Goal: Ask a question

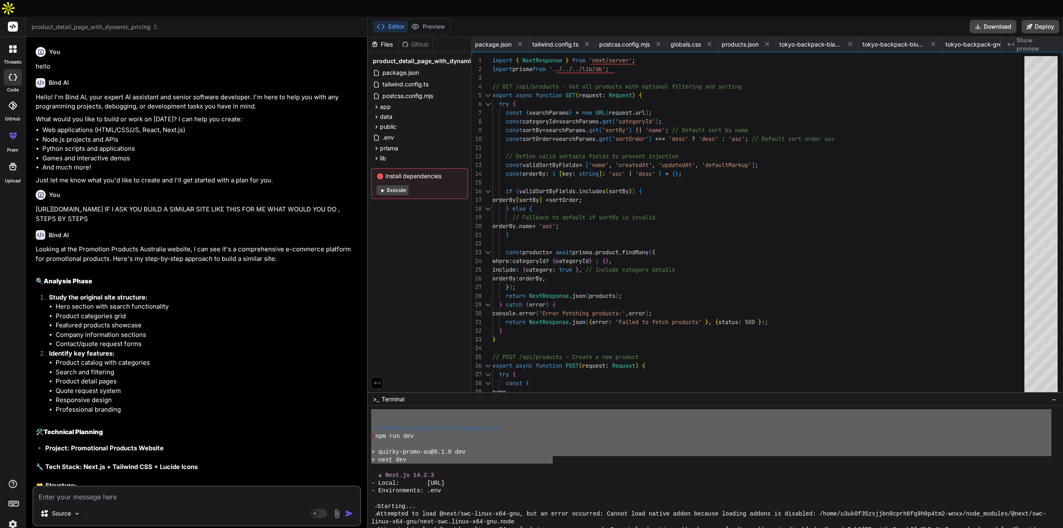
scroll to position [1449, 0]
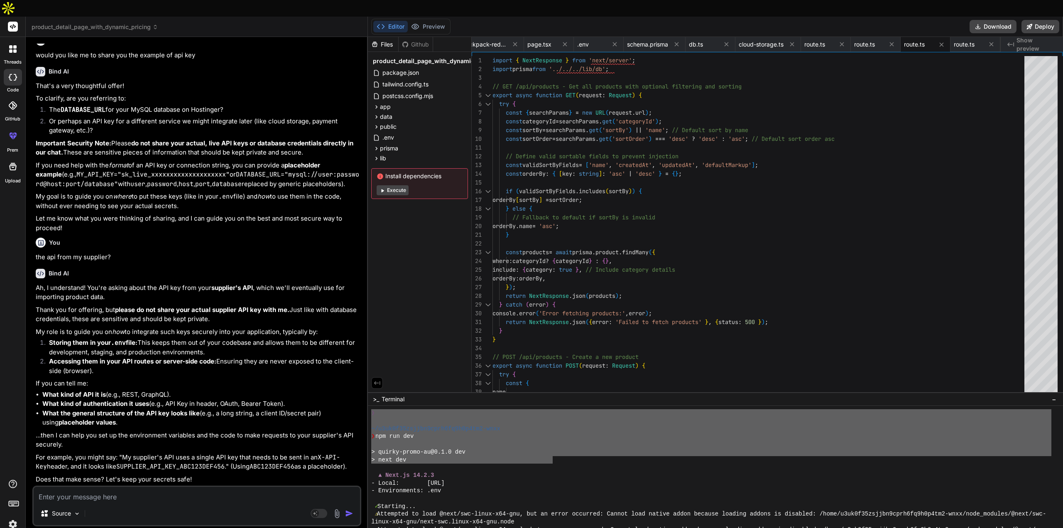
click at [320, 357] on li "Accessing them in your API routes or server-side code: Ensuring they are never …" at bounding box center [200, 366] width 317 height 19
click at [108, 505] on div "Source" at bounding box center [197, 515] width 326 height 20
click at [110, 487] on textarea at bounding box center [197, 494] width 326 height 15
paste textarea "REST"
type textarea "REST"
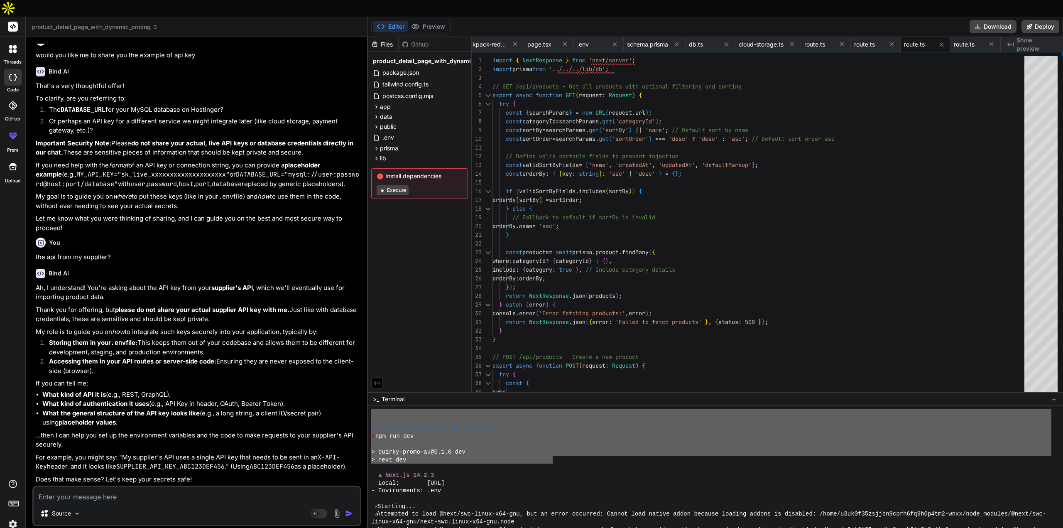
type textarea "x"
type textarea "REST"
type textarea "x"
type textarea "REST f"
type textarea "x"
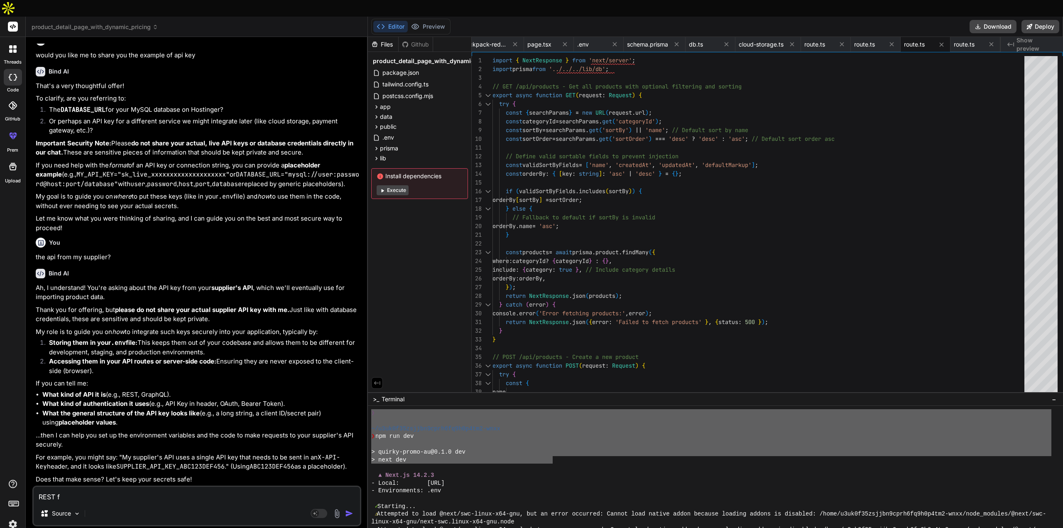
type textarea "REST fr"
type textarea "x"
type textarea "REST fro"
type textarea "x"
type textarea "REST from"
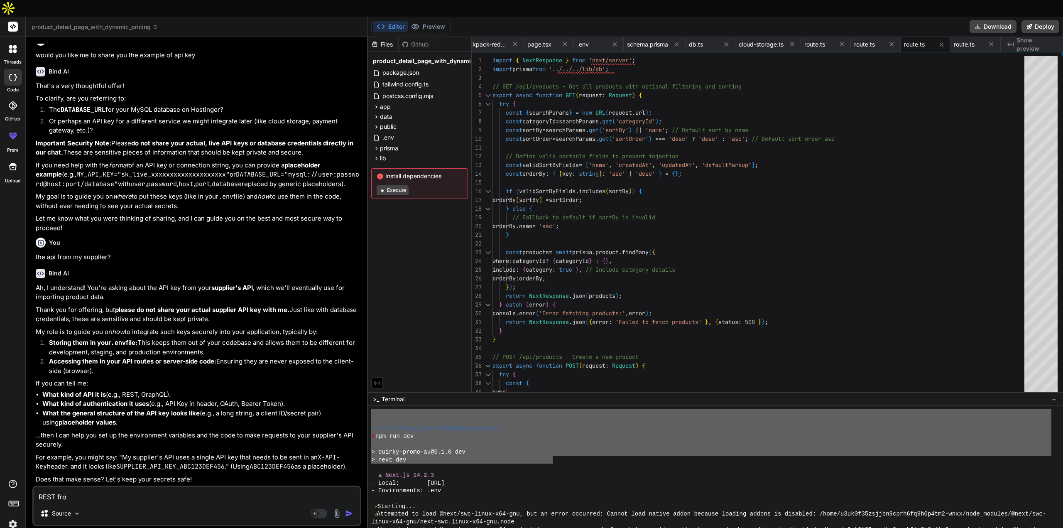
type textarea "x"
type textarea "REST"
type textarea "x"
type textarea "REST f"
type textarea "x"
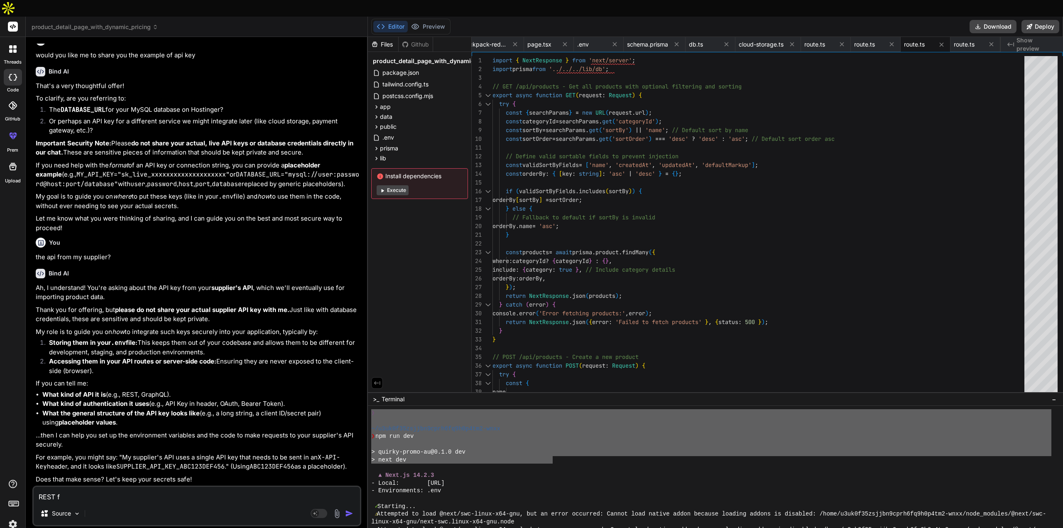
type textarea "REST fr"
type textarea "x"
type textarea "REST fro"
type textarea "x"
type textarea "REST from"
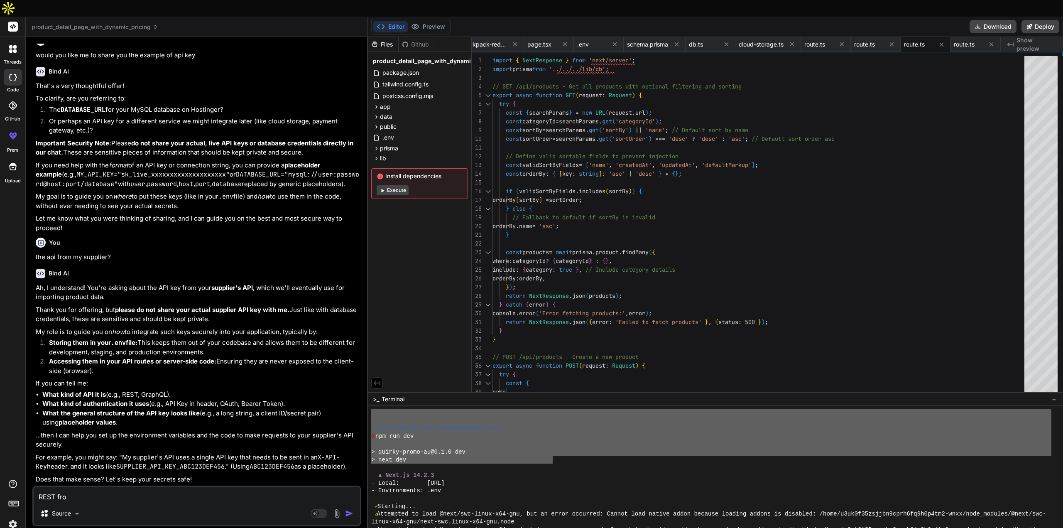
type textarea "x"
type textarea "REST from"
type textarea "x"
type textarea "REST from o"
type textarea "x"
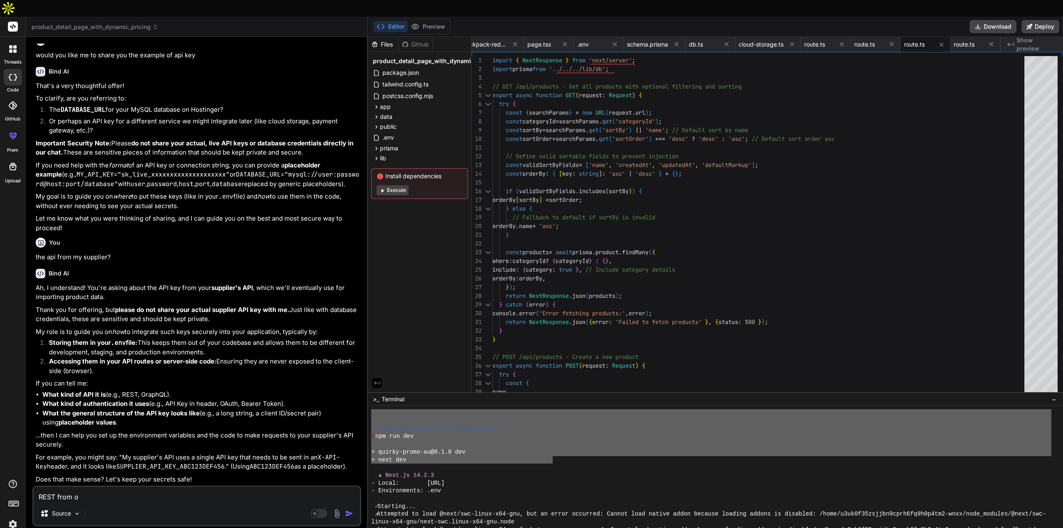
type textarea "REST from on"
type textarea "x"
type textarea "REST from one"
type textarea "x"
type textarea "REST from one"
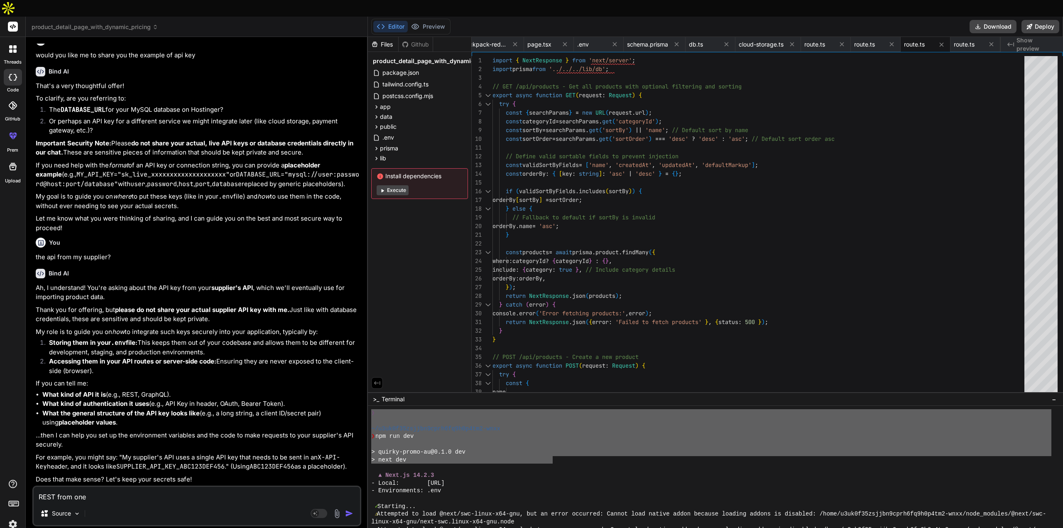
type textarea "x"
type textarea "REST from one s"
type textarea "x"
type textarea "REST from one su"
type textarea "x"
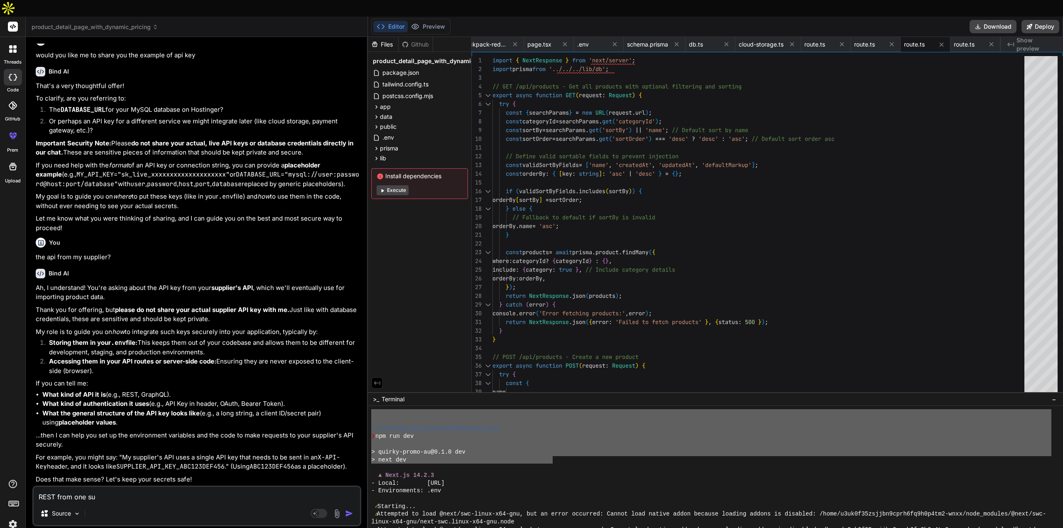
type textarea "REST from one sup"
type textarea "x"
type textarea "REST from one supp"
type textarea "x"
type textarea "REST from one suppl"
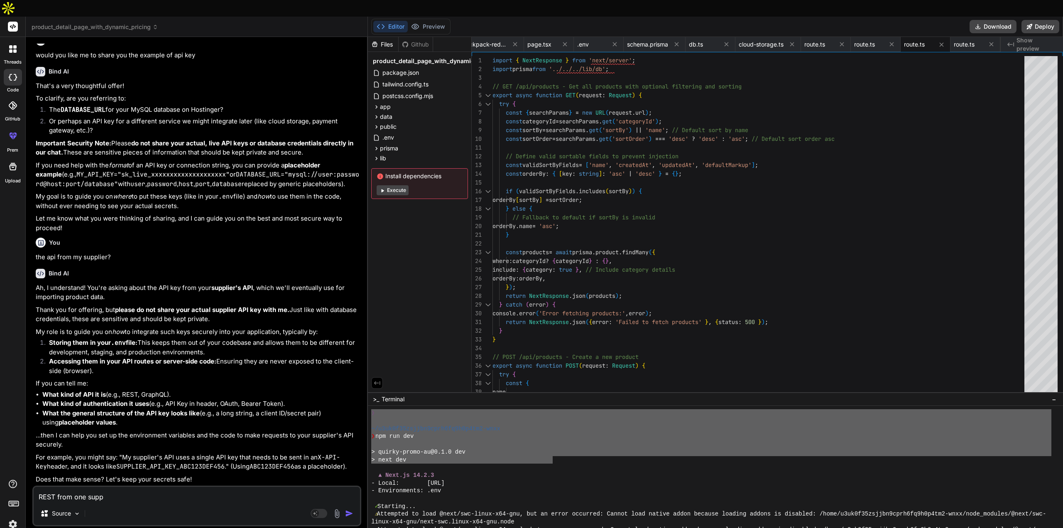
type textarea "x"
type textarea "REST from one suppli"
type textarea "x"
type textarea "REST from one supplie"
type textarea "x"
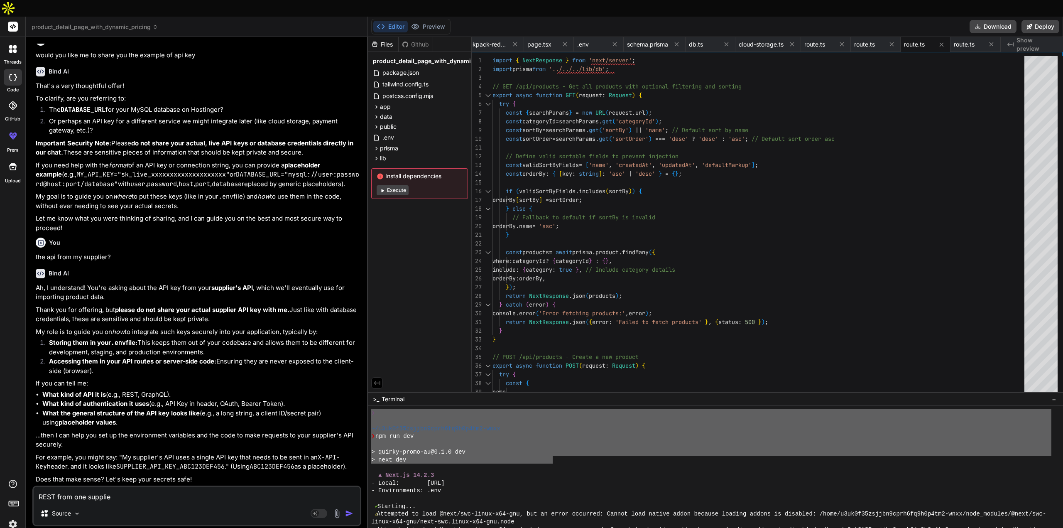
type textarea "REST from one supplier"
type textarea "x"
type textarea "REST from one supplier,"
type textarea "x"
type textarea "REST from one supplier,"
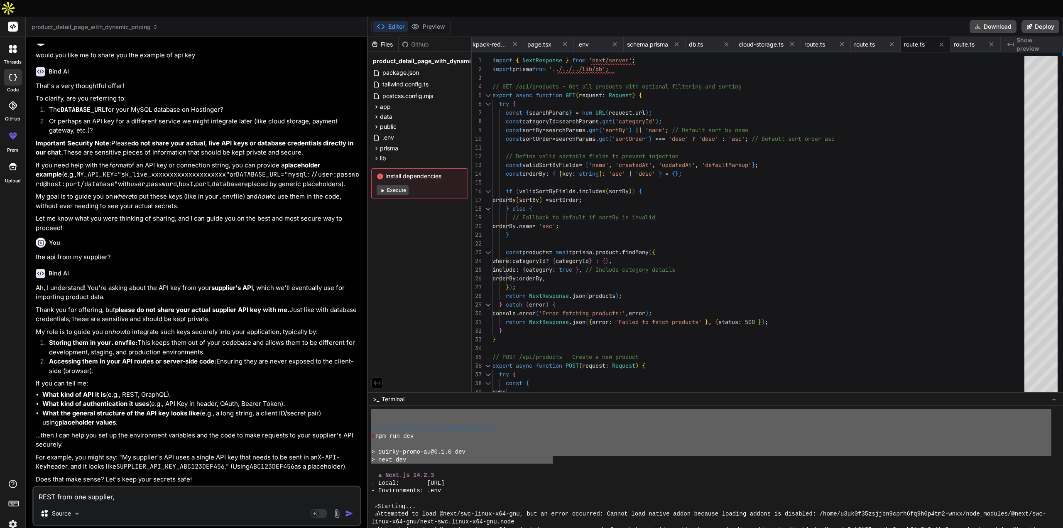
type textarea "x"
type textarea "REST from one supplier, i"
type textarea "x"
type textarea "REST from one supplier, if"
type textarea "x"
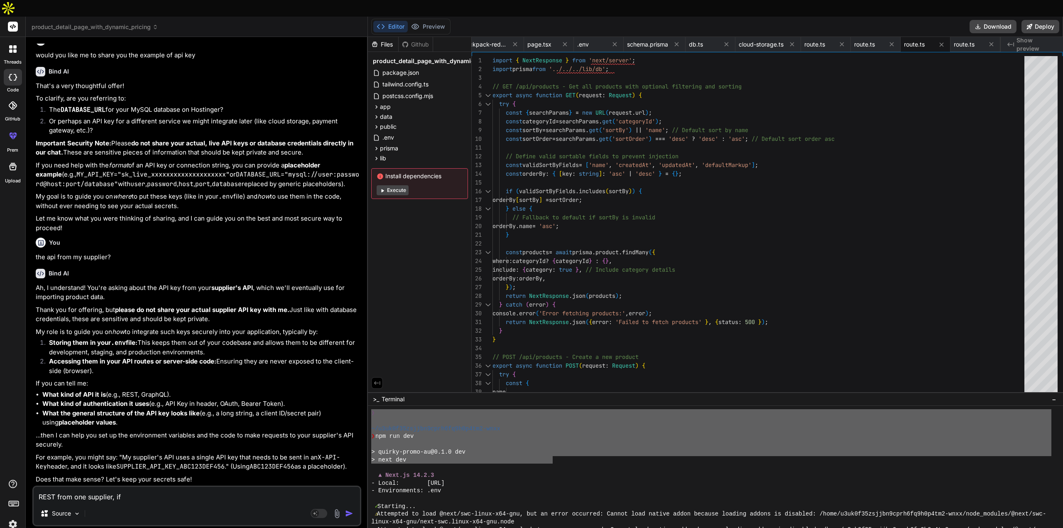
type textarea "REST from one supplier, if"
type textarea "x"
type textarea "REST from one supplier, if s"
type textarea "x"
type textarea "REST from one supplier, if su"
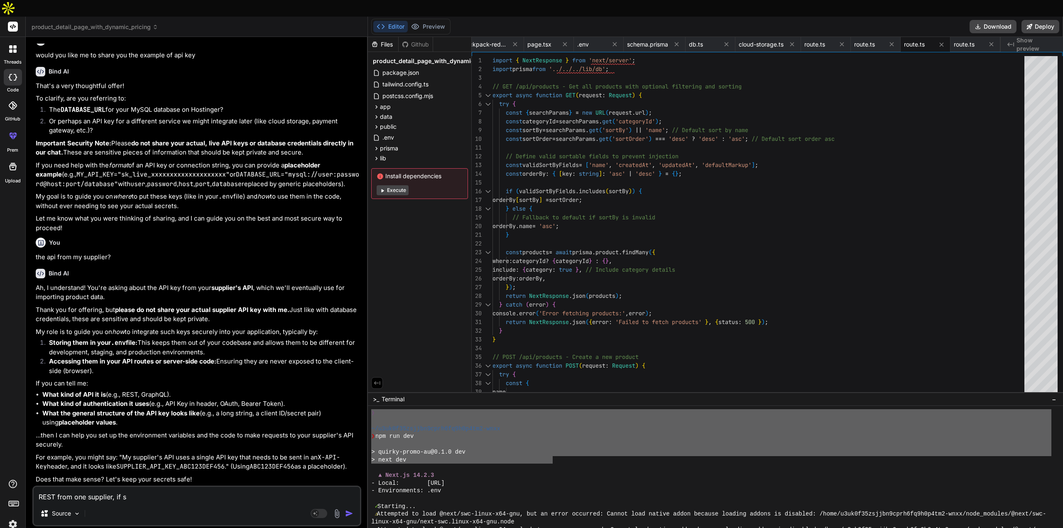
type textarea "x"
type textarea "REST from one supplier, if sup"
type textarea "x"
type textarea "REST from one supplier, if supp"
type textarea "x"
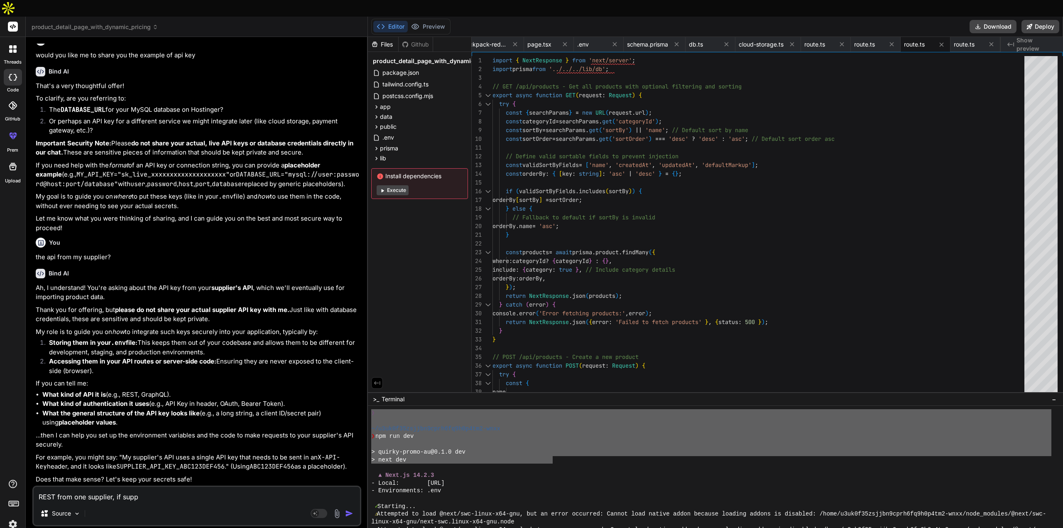
type textarea "REST from one supplier, if suppl"
type textarea "x"
type textarea "REST from one supplier, if suppli"
type textarea "x"
type textarea "REST from one supplier, if supplie"
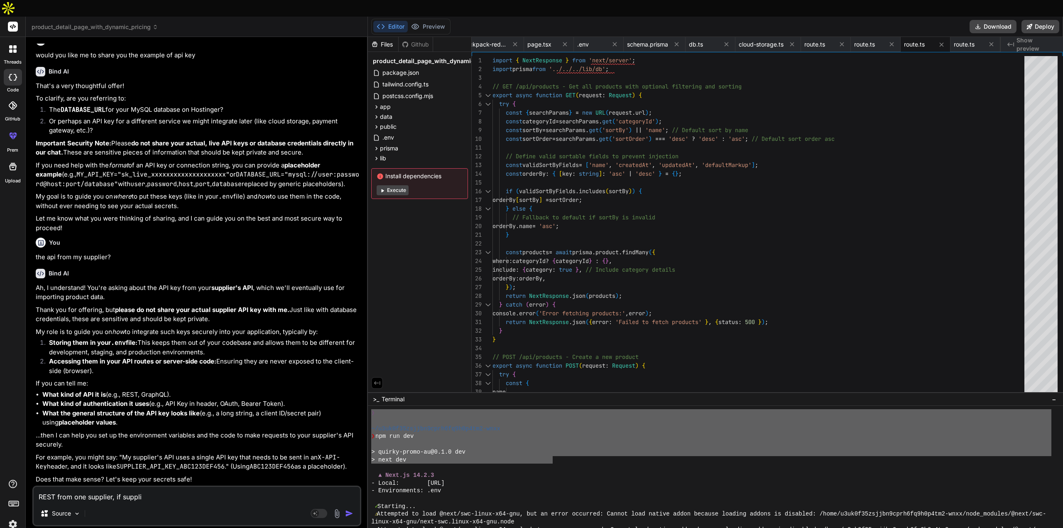
type textarea "x"
type textarea "REST from one supplier, if supplier"
type textarea "x"
type textarea "REST from one supplier, if supplier"
type textarea "x"
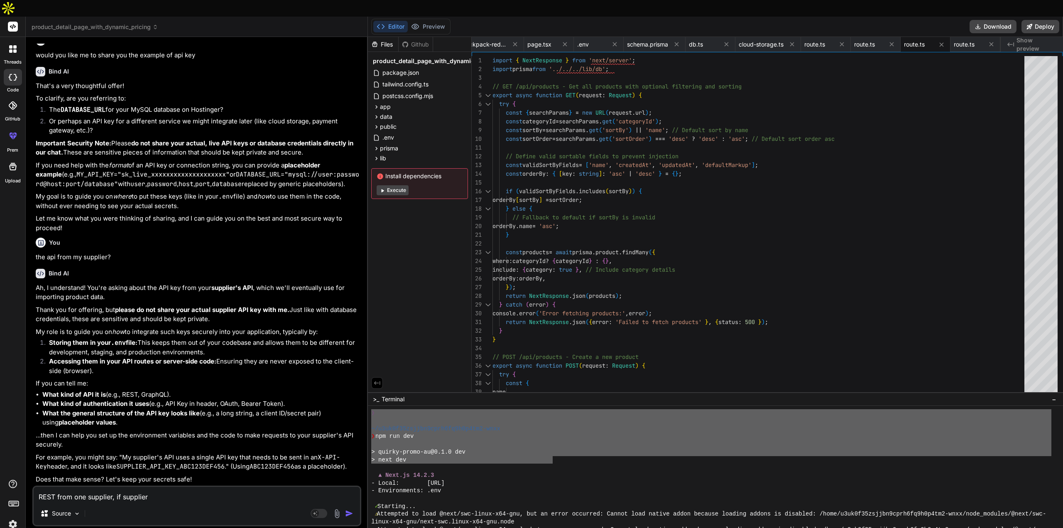
type textarea "REST from one supplier, if supplier"
type textarea "x"
type textarea "REST from one supplier, if suppliers"
type textarea "x"
type textarea "REST from one supplier, if suppliers"
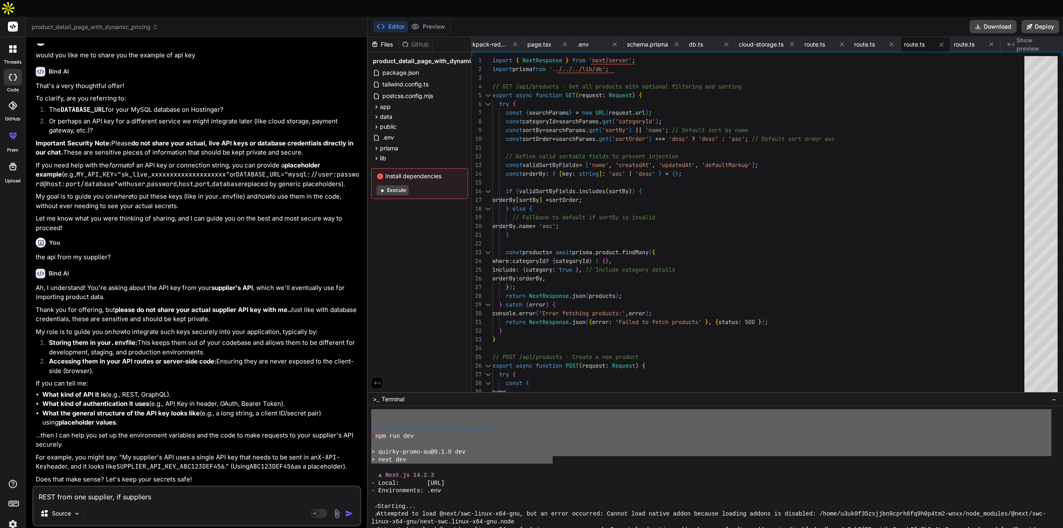
type textarea "x"
type textarea "REST from one supplier, if suppliers h"
type textarea "x"
type textarea "REST from one supplier, if suppliers ha"
type textarea "x"
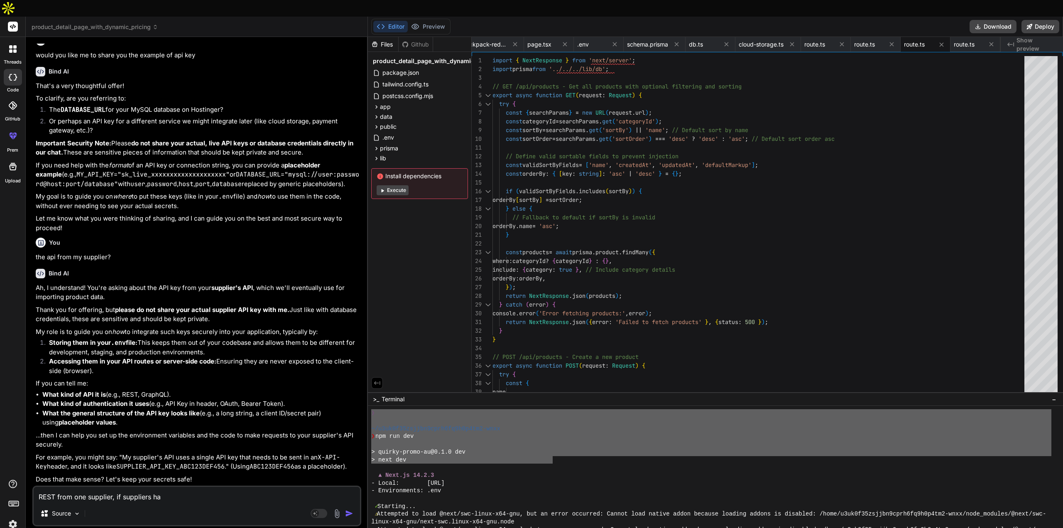
type textarea "REST from one supplier, if suppliers hav"
type textarea "x"
type textarea "REST from one supplier, if suppliers have"
type textarea "x"
type textarea "REST from one supplier, if suppliers have"
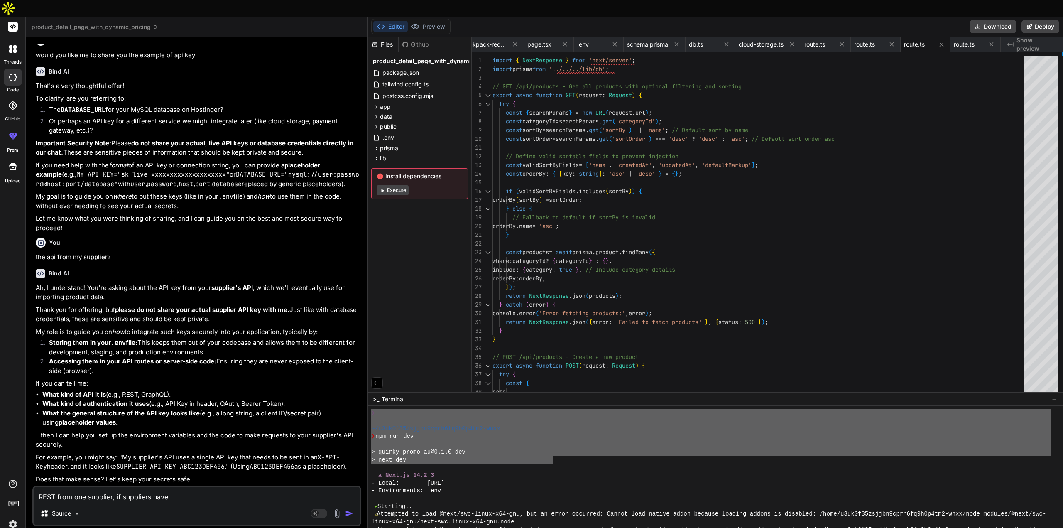
type textarea "x"
type textarea "REST from one supplier, if suppliers have d"
type textarea "x"
type textarea "REST from one supplier, if suppliers have di"
type textarea "x"
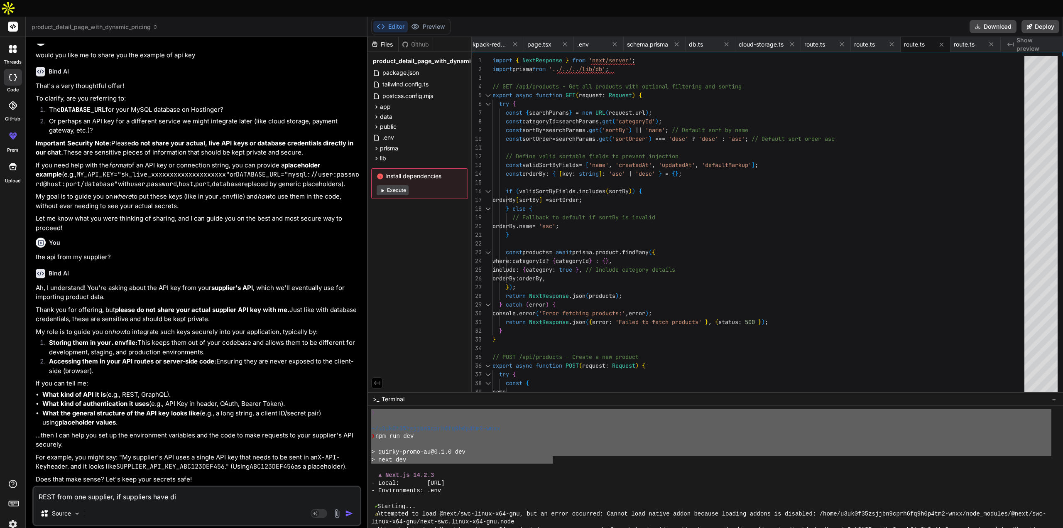
type textarea "REST from one supplier, if suppliers have dif"
type textarea "x"
type textarea "REST from one supplier, if suppliers have diff"
type textarea "x"
type textarea "REST from one supplier, if suppliers have diffe"
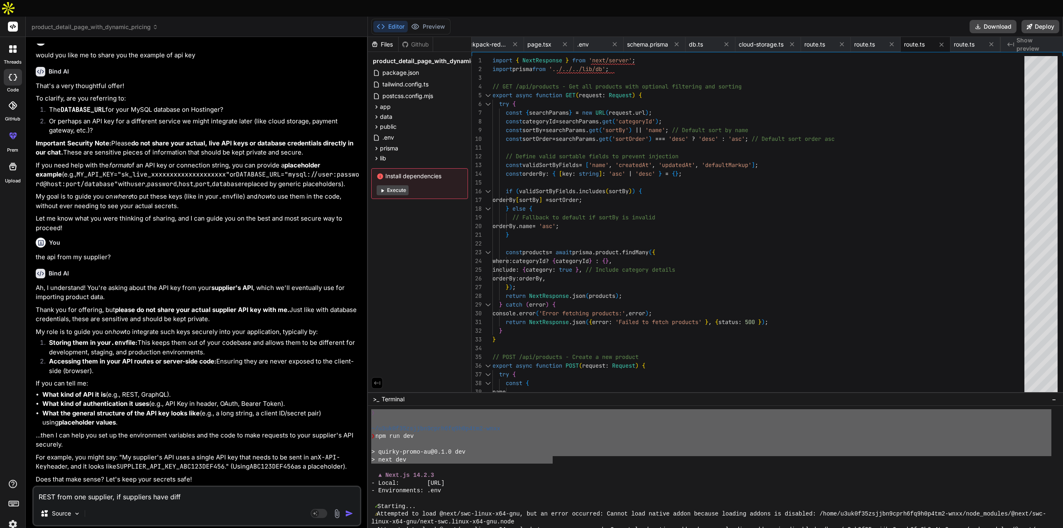
type textarea "x"
type textarea "REST from one supplier, if suppliers have differ"
type textarea "x"
type textarea "REST from one supplier, if suppliers have differe"
type textarea "x"
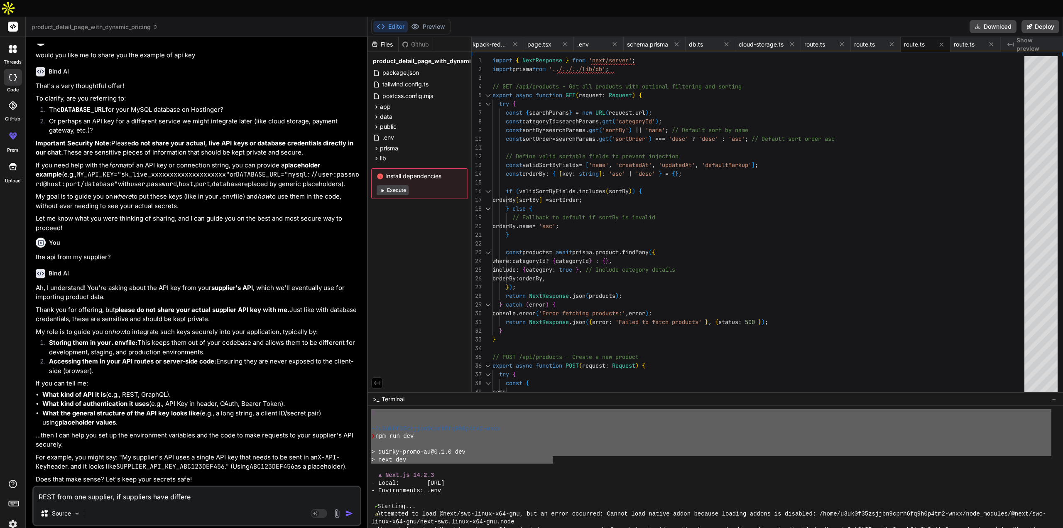
type textarea "REST from one supplier, if suppliers have differen"
type textarea "x"
type textarea "REST from one supplier, if suppliers have different"
type textarea "x"
type textarea "REST from one supplier, if suppliers have different"
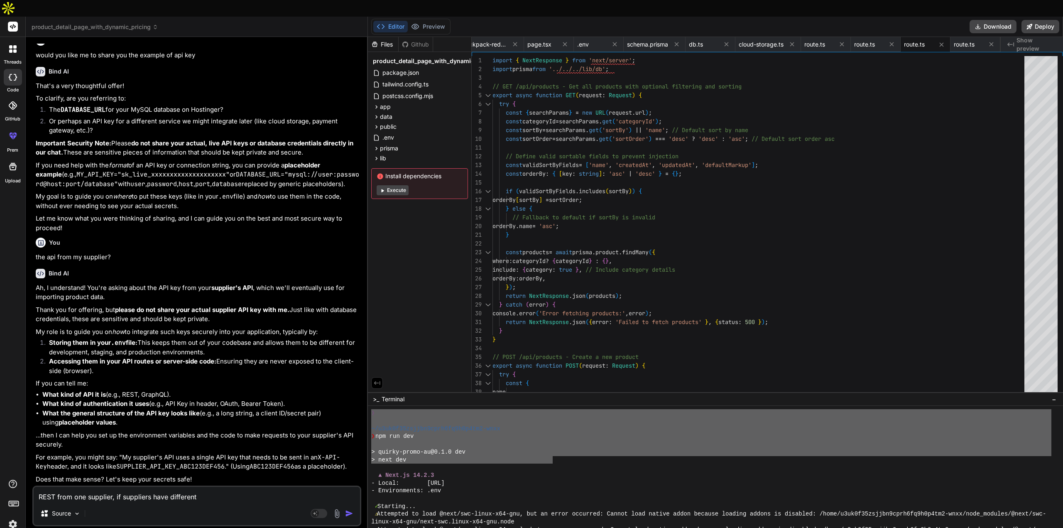
type textarea "x"
type textarea "REST from one supplier, if suppliers have different k"
type textarea "x"
type textarea "REST from one supplier, if suppliers have different ki"
type textarea "x"
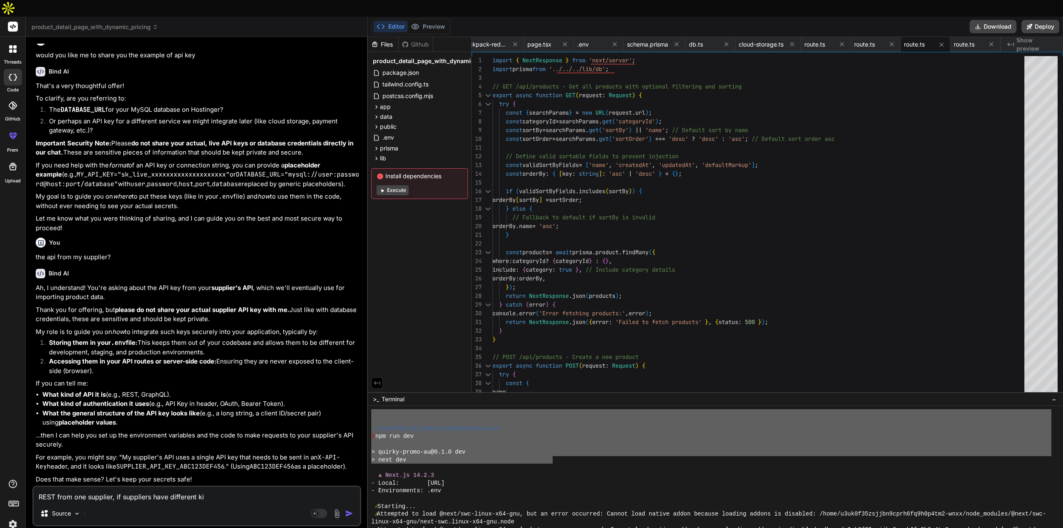
type textarea "REST from one supplier, if suppliers have different kin"
type textarea "x"
type textarea "REST from one supplier, if suppliers have different kind"
type textarea "x"
type textarea "REST from one supplier, if suppliers have different kind"
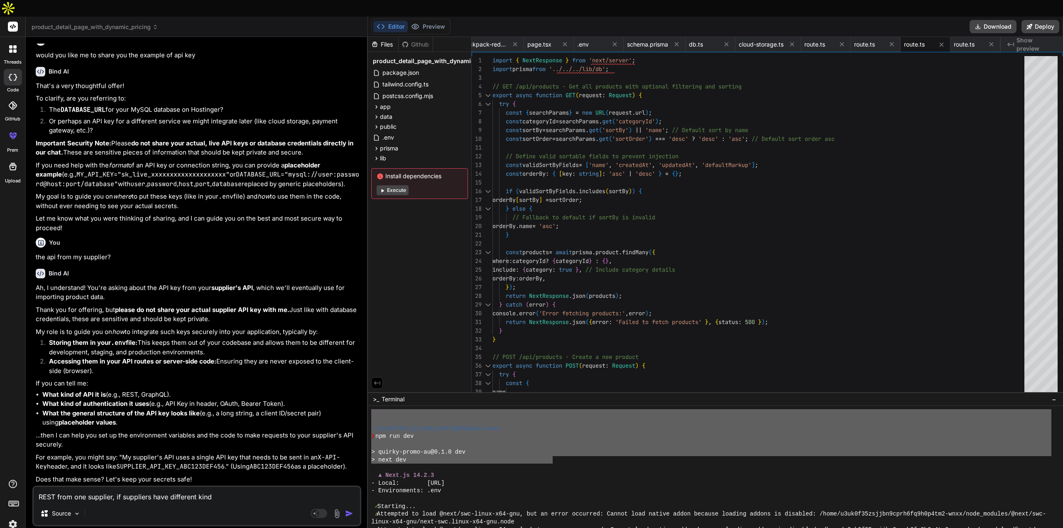
type textarea "x"
type textarea "REST from one supplier, if suppliers have different kind o"
type textarea "x"
type textarea "REST from one supplier, if suppliers have different kind of"
type textarea "x"
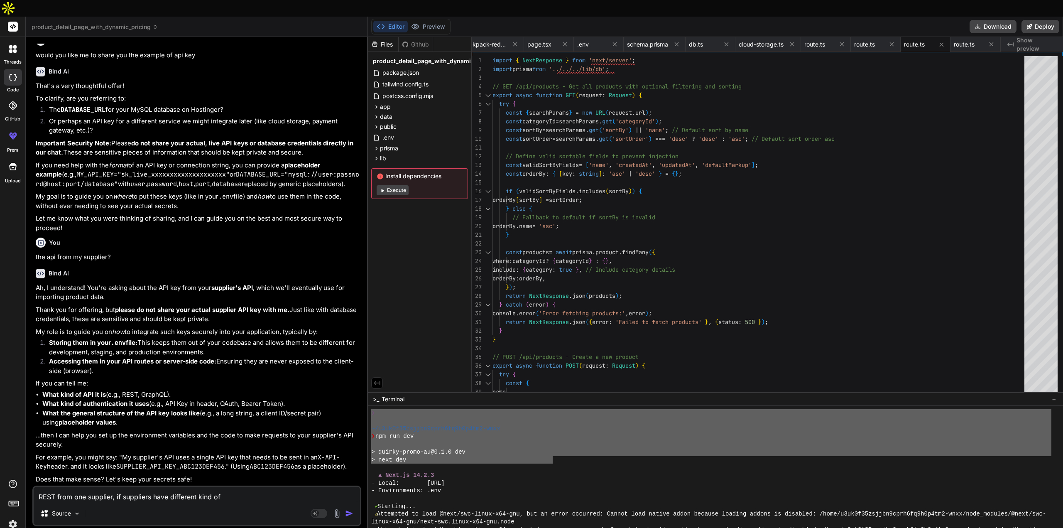
type textarea "REST from one supplier, if suppliers have different kind of"
type textarea "x"
type textarea "REST from one supplier, if suppliers have different kind of A"
type textarea "x"
type textarea "REST from one supplier, if suppliers have different kind of AP"
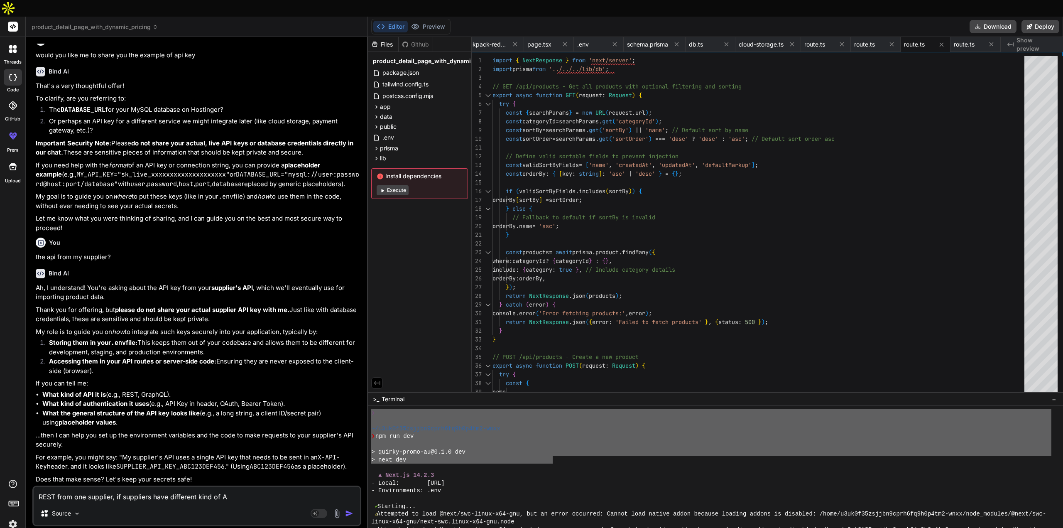
type textarea "x"
type textarea "REST from one supplier, if suppliers have different kind of API"
type textarea "x"
type textarea "REST from one supplier, if suppliers have different kind of API,"
type textarea "x"
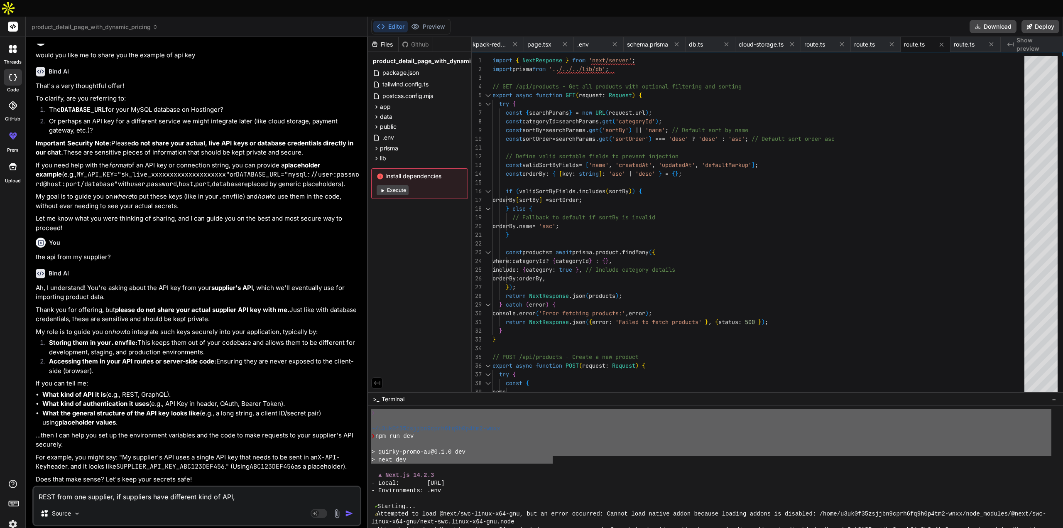
type textarea "REST from one supplier, if suppliers have different kind of API,"
type textarea "x"
type textarea "REST from one supplier, if suppliers have different kind of API, i"
type textarea "x"
type textarea "REST from one supplier, if suppliers have different kind of API, it"
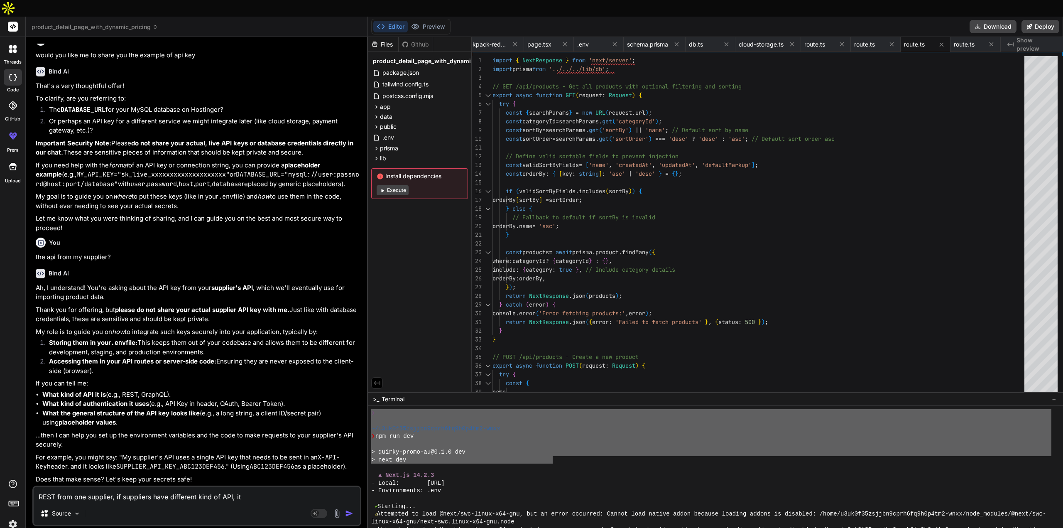
type textarea "x"
type textarea "REST from one supplier, if suppliers have different kind of API, i"
type textarea "x"
type textarea "REST from one supplier, if suppliers have different kind of API, is"
type textarea "x"
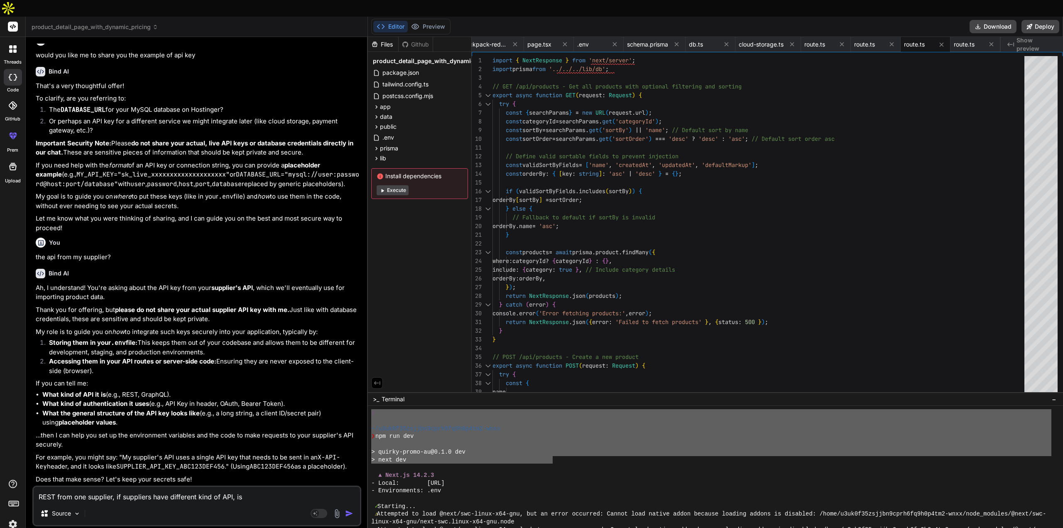
type textarea "REST from one supplier, if suppliers have different kind of API, is"
type textarea "x"
type textarea "REST from one supplier, if suppliers have different kind of API, is i"
type textarea "x"
type textarea "REST from one supplier, if suppliers have different kind of API, is it"
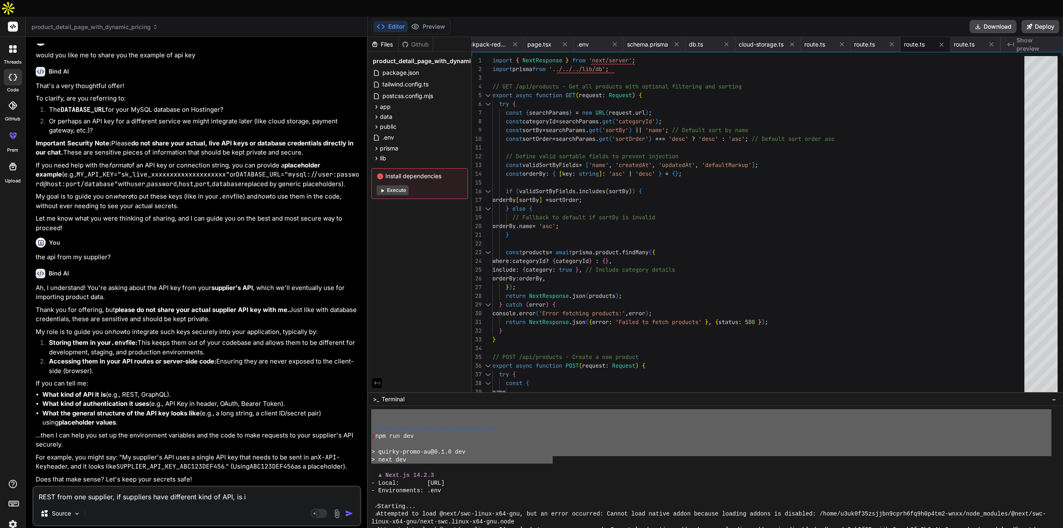
type textarea "x"
type textarea "REST from one supplier, if suppliers have different kind of API, is it"
type textarea "x"
type textarea "REST from one supplier, if suppliers have different kind of API, is it o"
type textarea "x"
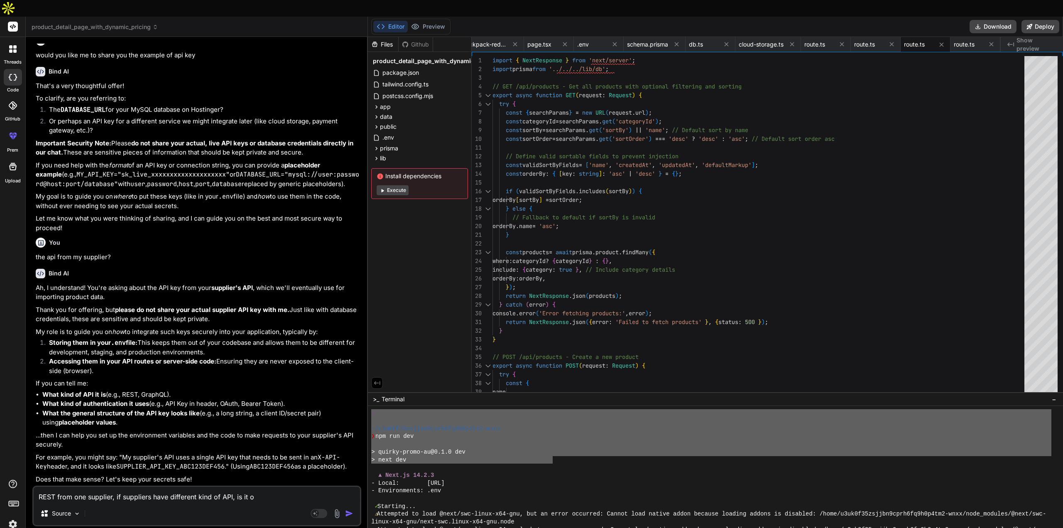
type textarea "REST from one supplier, if suppliers have different kind of API, is it ok"
type textarea "x"
type textarea "REST from one supplier, if suppliers have different kind of API, is it ok k"
type textarea "x"
type textarea "REST from one supplier, if suppliers have different kind of API, is it ok"
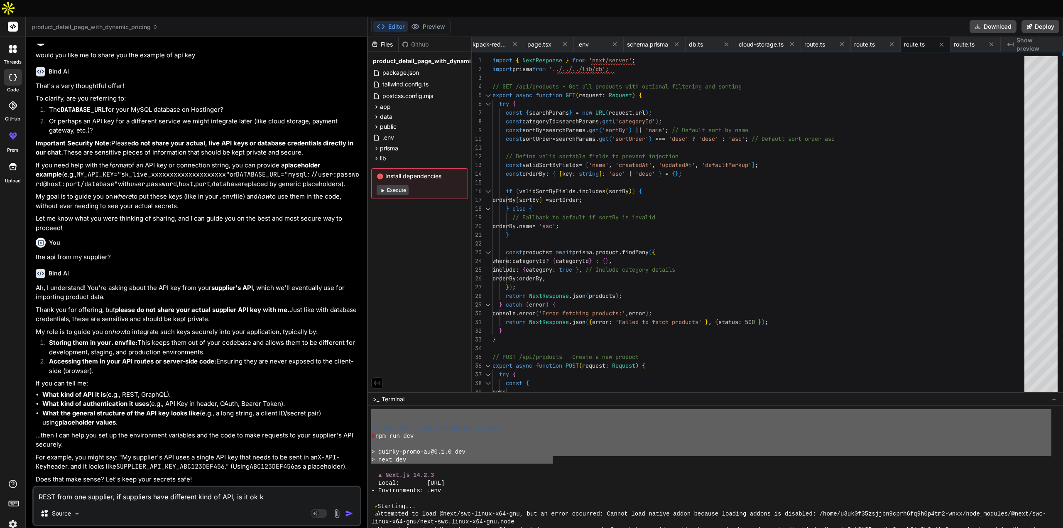
type textarea "x"
type textarea "REST from one supplier, if suppliers have different kind of API, is it ok"
type textarea "x"
type textarea "REST from one supplier, if suppliers have different kind of API, is it ok"
type textarea "x"
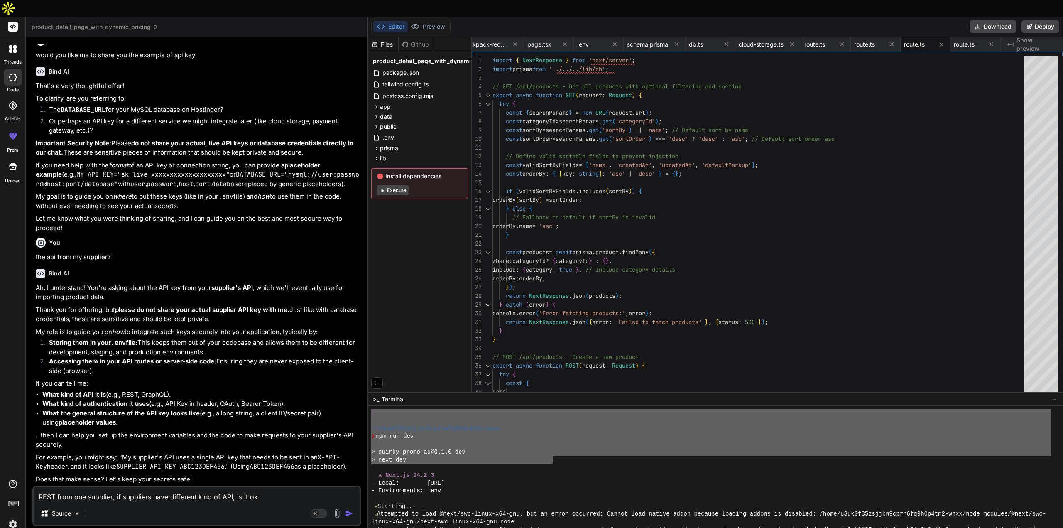
type textarea "REST from one supplier, if suppliers have different kind of API, is it ok t"
type textarea "x"
type textarea "REST from one supplier, if suppliers have different kind of API, is it ok to"
type textarea "x"
type textarea "REST from one supplier, if suppliers have different kind of API, is it ok to"
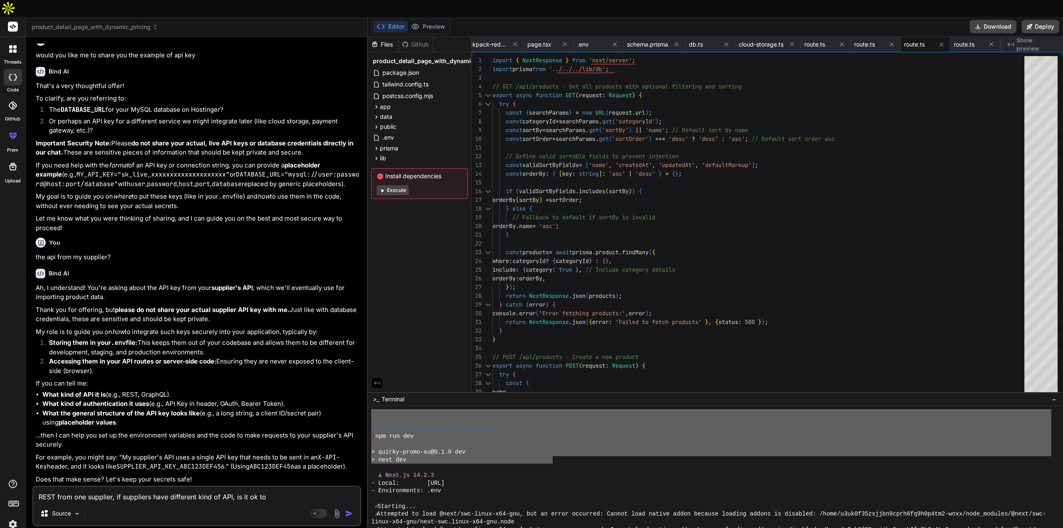
type textarea "x"
type textarea "REST from one supplier, if suppliers have different kind of API, is it ok to c"
type textarea "x"
type textarea "REST from one supplier, if suppliers have different kind of API, is it ok to co"
type textarea "x"
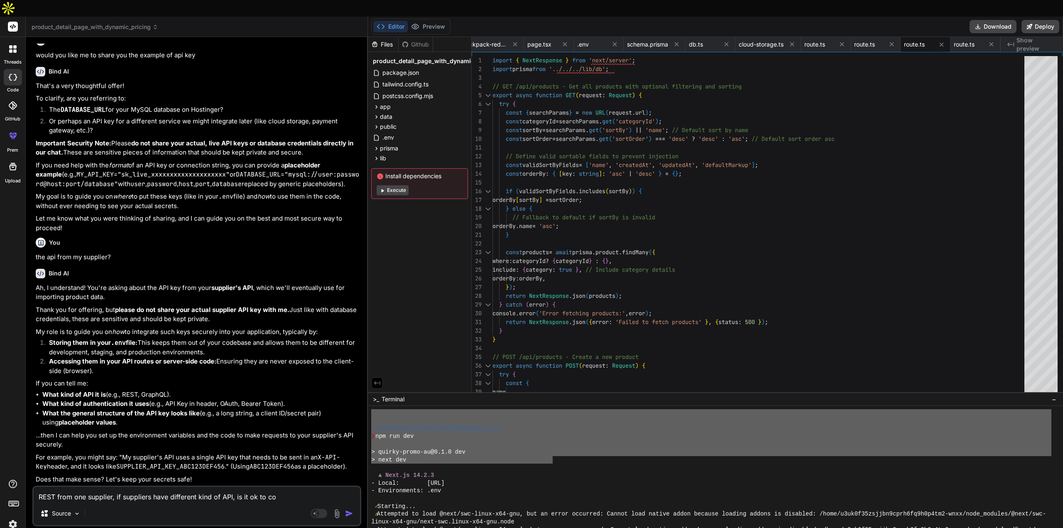
type textarea "REST from one supplier, if suppliers have different kind of API, is it ok to con"
type textarea "x"
type textarea "REST from one supplier, if suppliers have different kind of API, is it ok to co…"
type textarea "x"
type textarea "REST from one supplier, if suppliers have different kind of API, is it ok to co…"
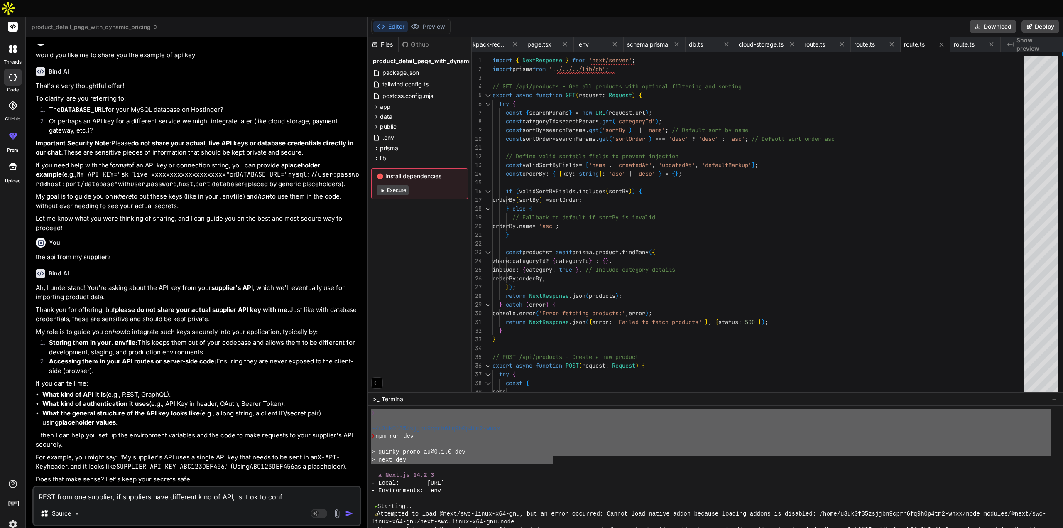
type textarea "x"
type textarea "REST from one supplier, if suppliers have different kind of API, is it ok to co…"
type textarea "x"
type textarea "REST from one supplier, if suppliers have different kind of API, is it ok to co…"
type textarea "x"
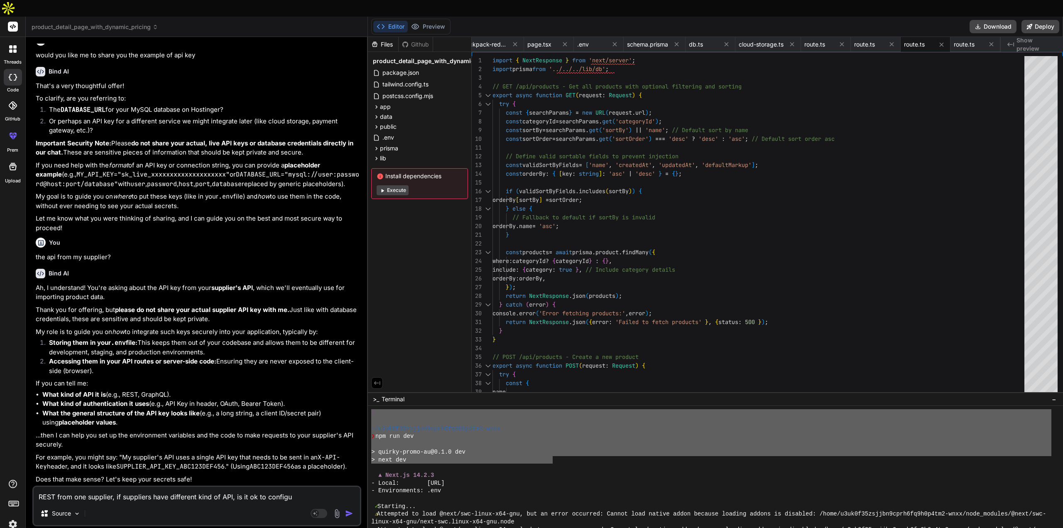
type textarea "REST from one supplier, if suppliers have different kind of API, is it ok to co…"
type textarea "x"
type textarea "REST from one supplier, if suppliers have different kind of API, is it ok to co…"
type textarea "x"
type textarea "REST from one supplier, if suppliers have different kind of API, is it ok to co…"
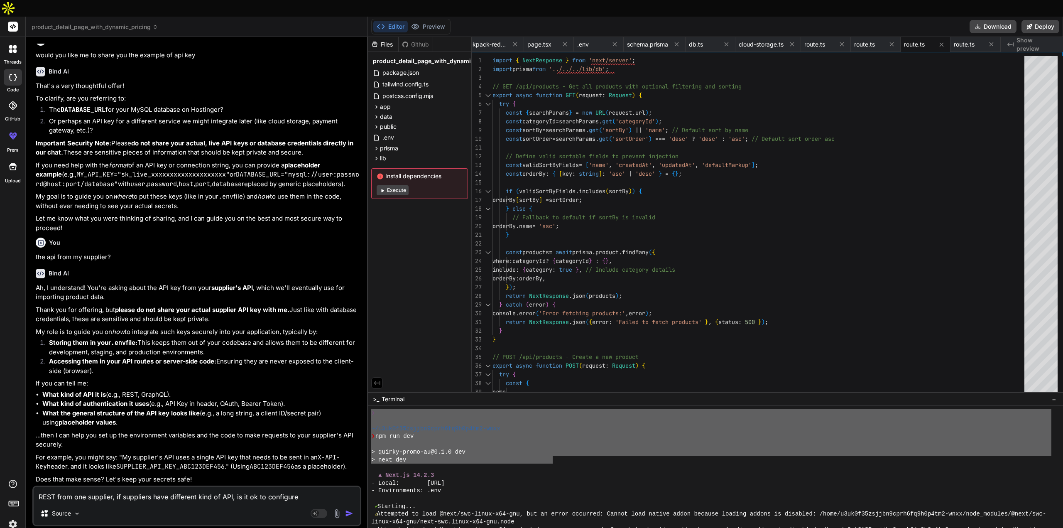
type textarea "x"
type textarea "REST from one supplier, if suppliers have different kind of API, is it ok to co…"
type textarea "x"
type textarea "REST from one supplier, if suppliers have different kind of API, is it ok to co…"
type textarea "x"
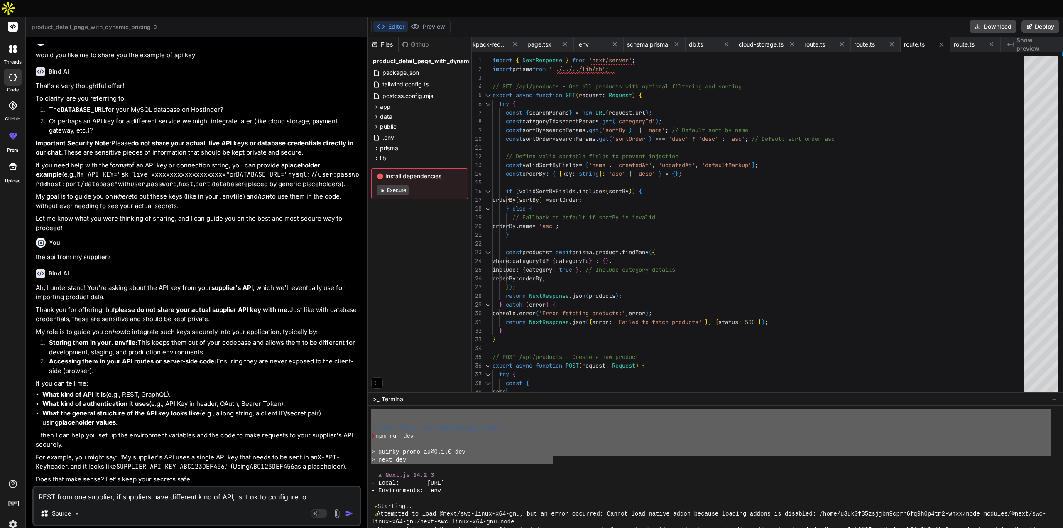
type textarea "REST from one supplier, if suppliers have different kind of API, is it ok to co…"
type textarea "x"
type textarea "REST from one supplier, if suppliers have different kind of API, is it ok to co…"
type textarea "x"
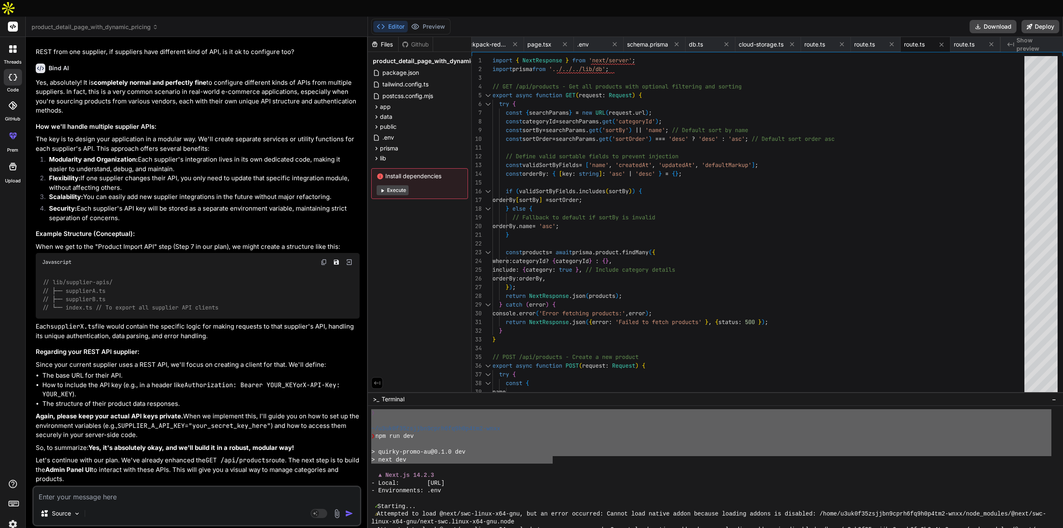
scroll to position [9254, 0]
click at [169, 487] on textarea at bounding box center [197, 494] width 326 height 15
click at [168, 487] on textarea at bounding box center [197, 494] width 326 height 15
click at [148, 487] on textarea at bounding box center [197, 494] width 326 height 15
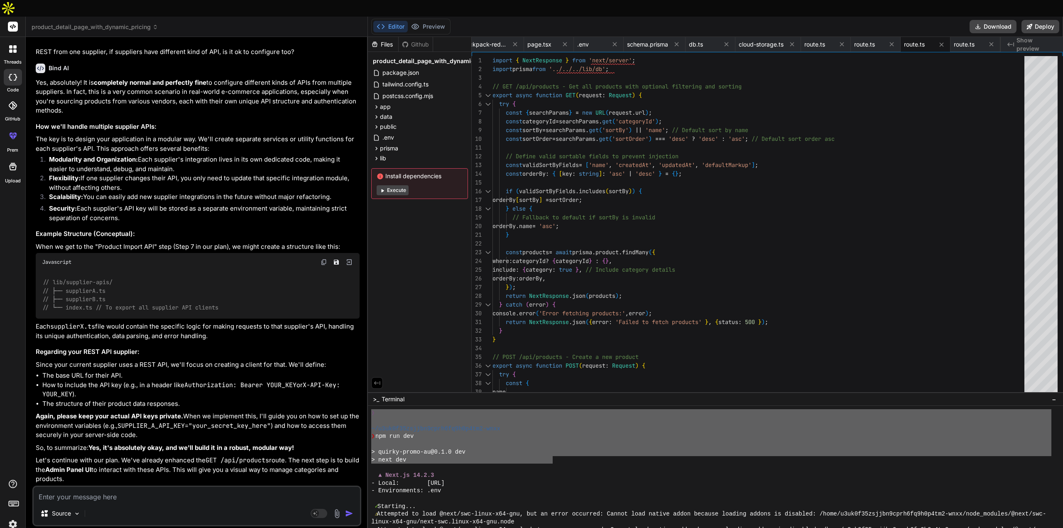
click at [147, 487] on textarea at bounding box center [197, 494] width 326 height 15
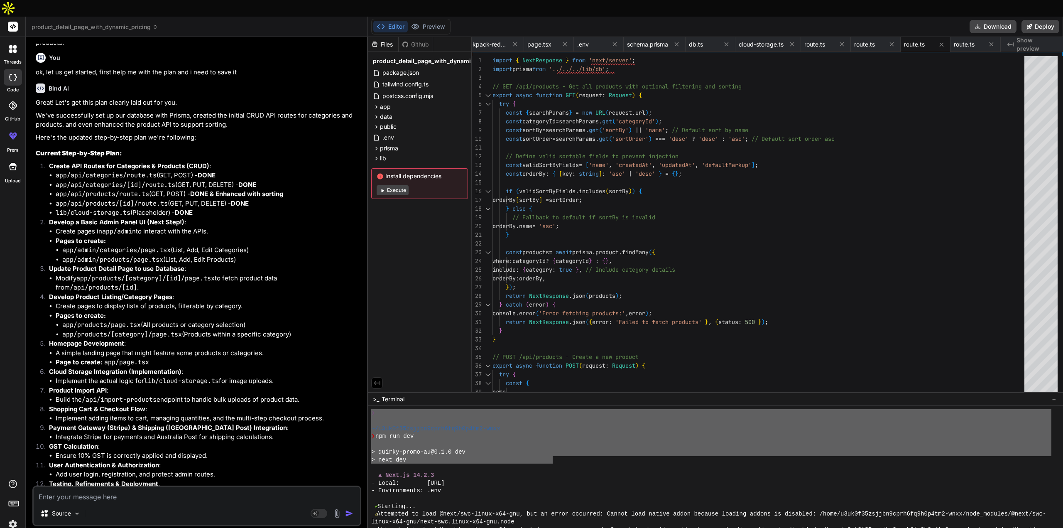
scroll to position [9752, 0]
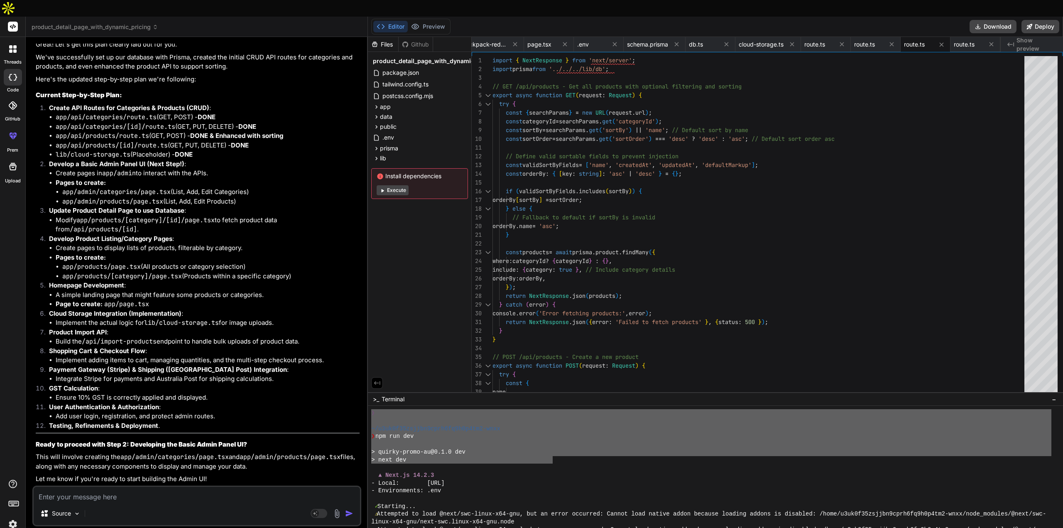
click at [123, 487] on textarea at bounding box center [197, 494] width 326 height 15
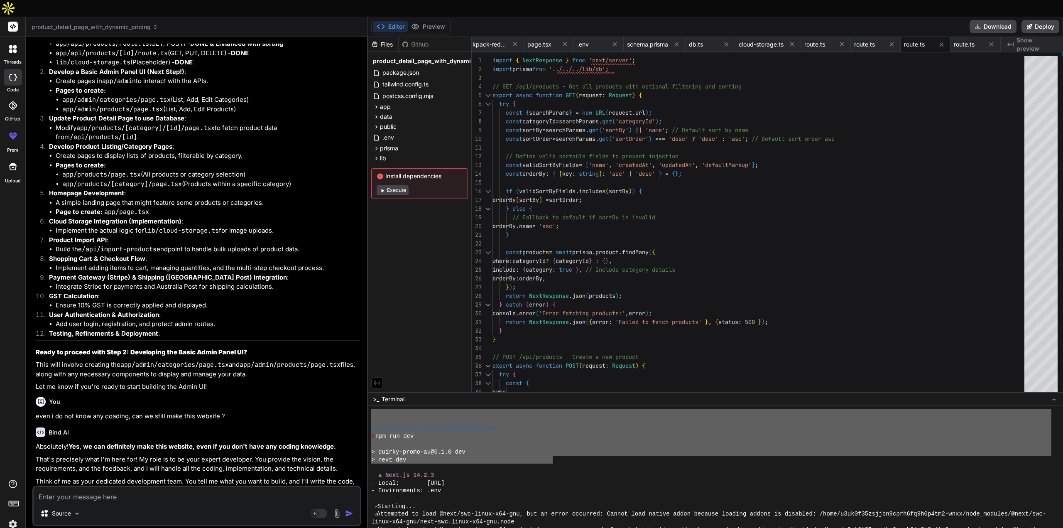
scroll to position [9736, 0]
click at [122, 487] on textarea at bounding box center [197, 494] width 326 height 15
click at [173, 487] on textarea at bounding box center [197, 494] width 326 height 15
paste textarea "[URL][DOMAIN_NAME]"
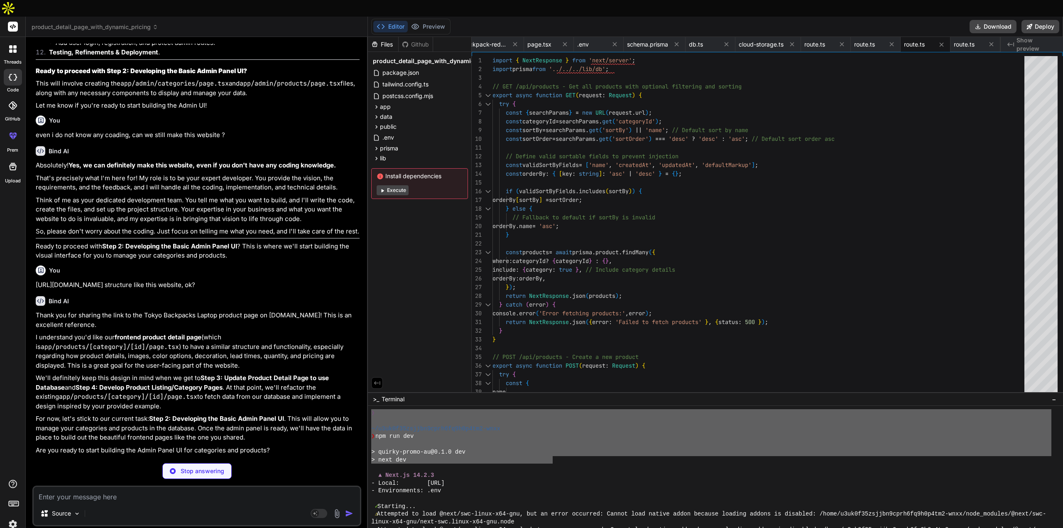
scroll to position [10097, 0]
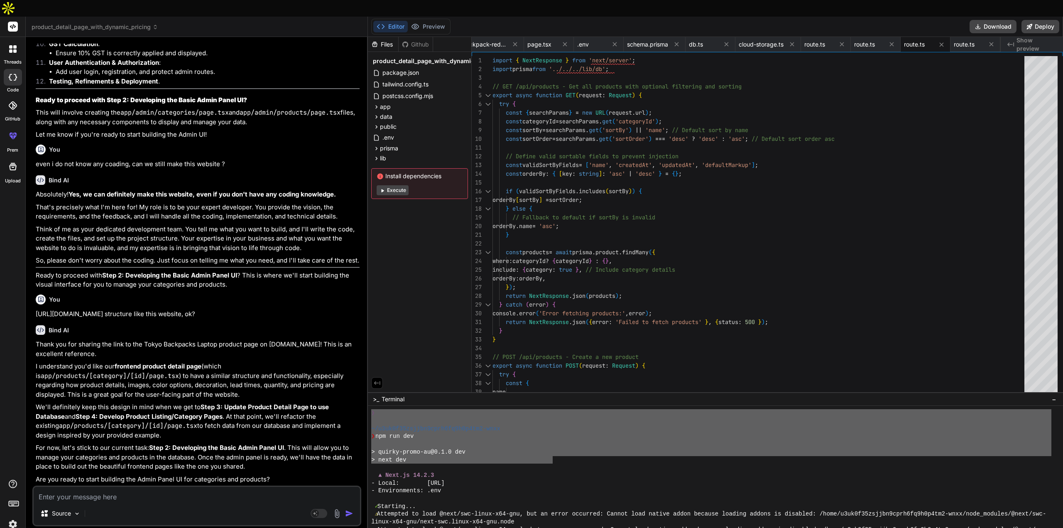
click at [328, 418] on p "We'll definitely keep this design in mind when we get to Step 3: Update Product…" at bounding box center [198, 420] width 324 height 37
click at [66, 487] on textarea at bounding box center [197, 494] width 326 height 15
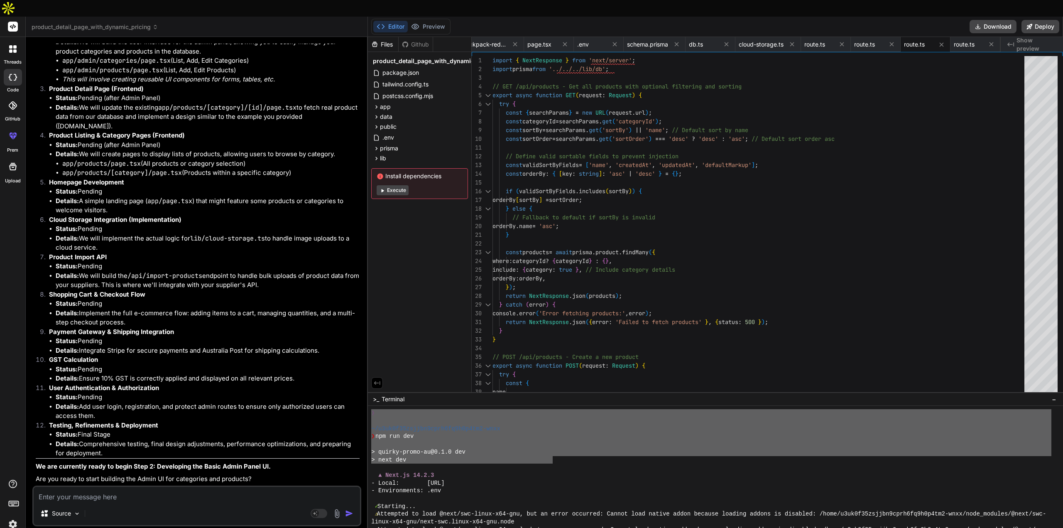
scroll to position [10812, 0]
